Goal: Transaction & Acquisition: Book appointment/travel/reservation

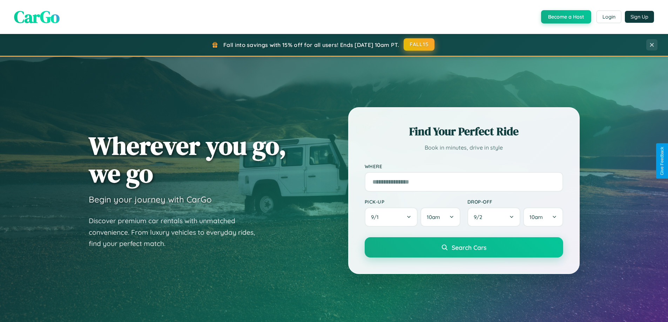
click at [419, 45] on button "FALL15" at bounding box center [418, 44] width 31 height 13
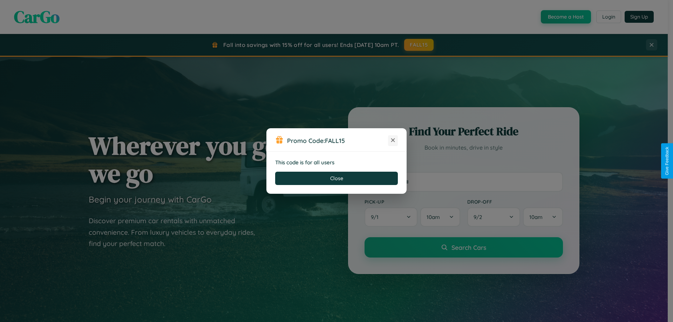
click at [393, 141] on icon at bounding box center [392, 140] width 7 height 7
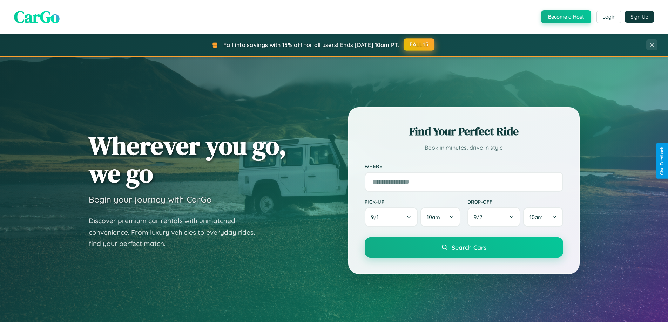
click at [419, 45] on button "FALL15" at bounding box center [418, 44] width 31 height 13
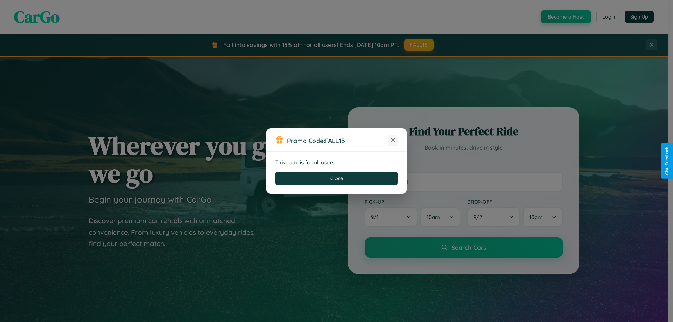
click at [393, 141] on icon at bounding box center [392, 140] width 7 height 7
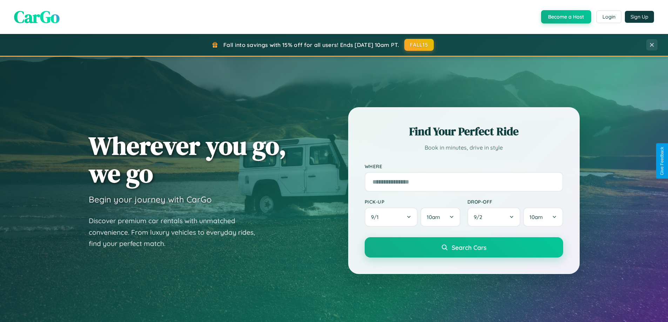
scroll to position [1126, 0]
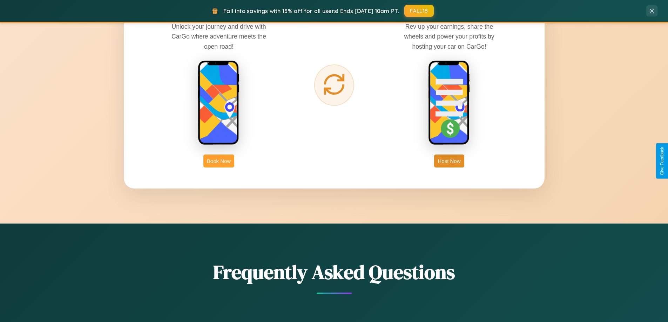
click at [219, 161] on button "Book Now" at bounding box center [218, 161] width 31 height 13
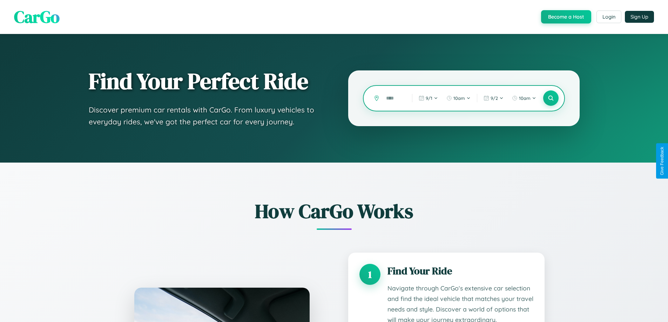
click at [394, 98] on input "text" at bounding box center [393, 98] width 22 height 12
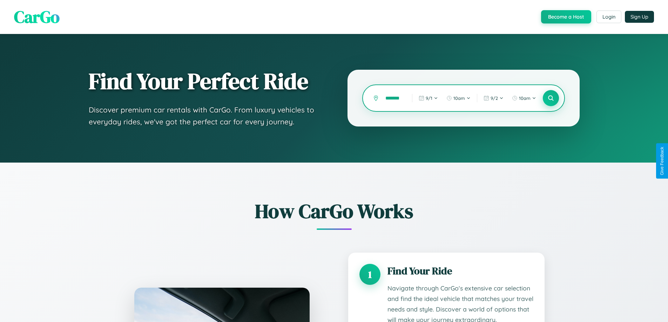
type input "*******"
click at [550, 98] on icon at bounding box center [550, 98] width 7 height 7
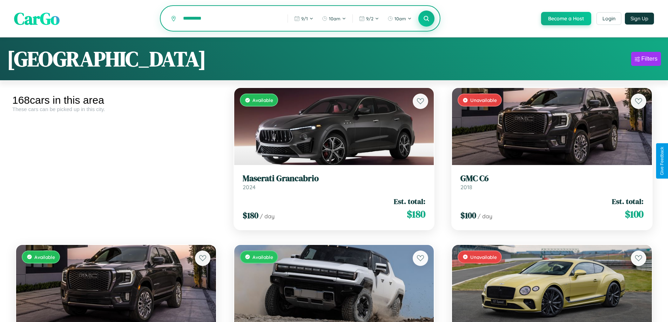
type input "*********"
click at [426, 19] on icon at bounding box center [426, 18] width 7 height 7
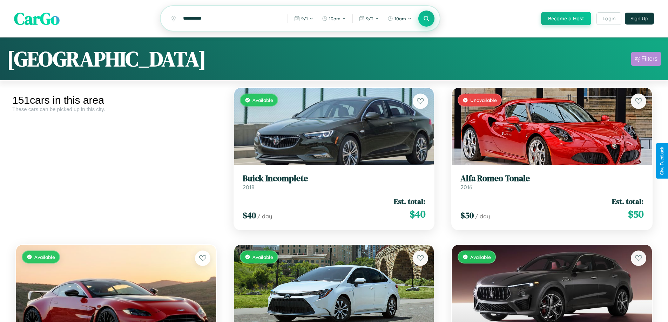
click at [646, 60] on div "Filters" at bounding box center [649, 58] width 16 height 7
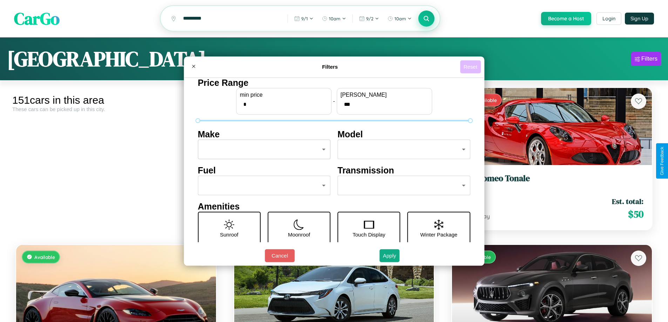
click at [471, 67] on button "Reset" at bounding box center [470, 66] width 21 height 13
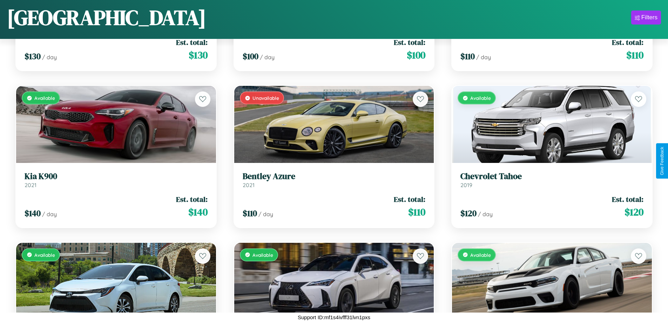
scroll to position [5435, 0]
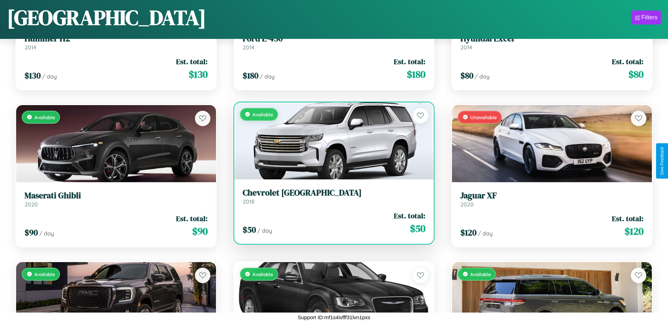
click at [331, 199] on link "Chevrolet Corsica 2018" at bounding box center [334, 196] width 183 height 17
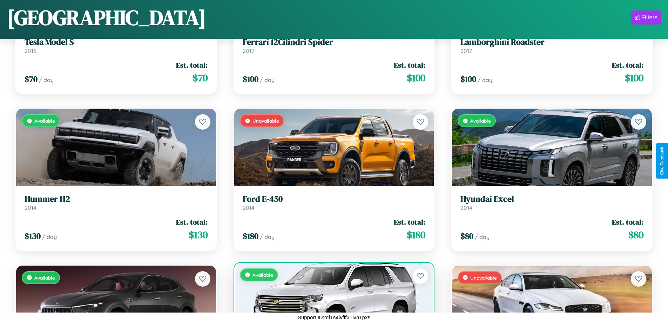
scroll to position [1511, 0]
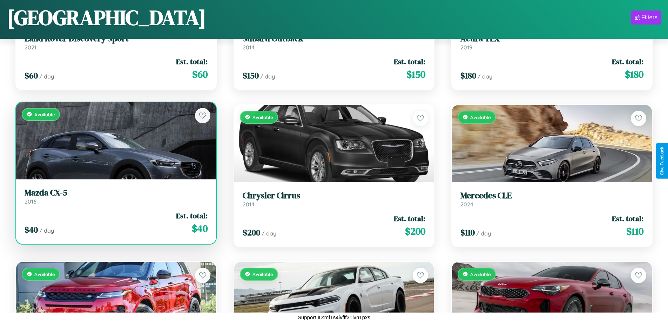
click at [115, 199] on link "Mazda CX-5 2016" at bounding box center [116, 196] width 183 height 17
